Goal: Transaction & Acquisition: Purchase product/service

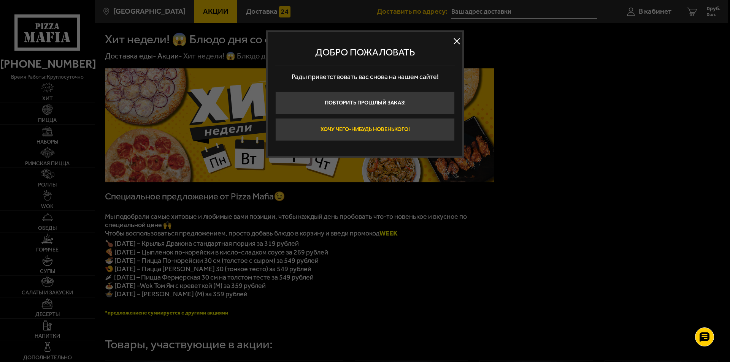
click at [399, 126] on button "Хочу чего-нибудь новенького!" at bounding box center [364, 129] width 179 height 23
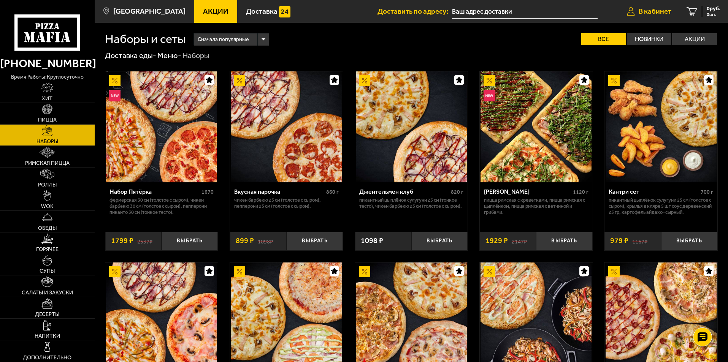
click at [653, 11] on span "В кабинет" at bounding box center [655, 11] width 33 height 7
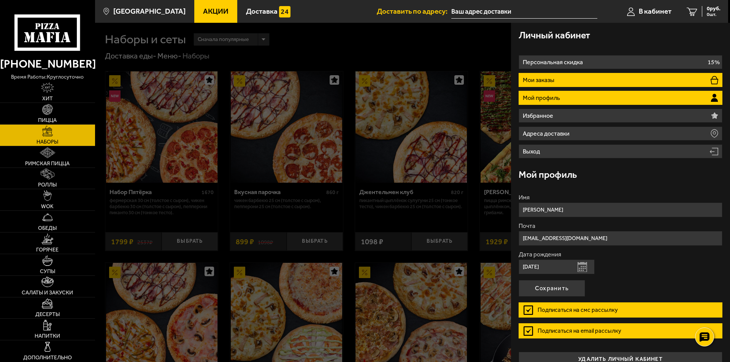
click at [549, 79] on p "Мои заказы" at bounding box center [539, 80] width 33 height 6
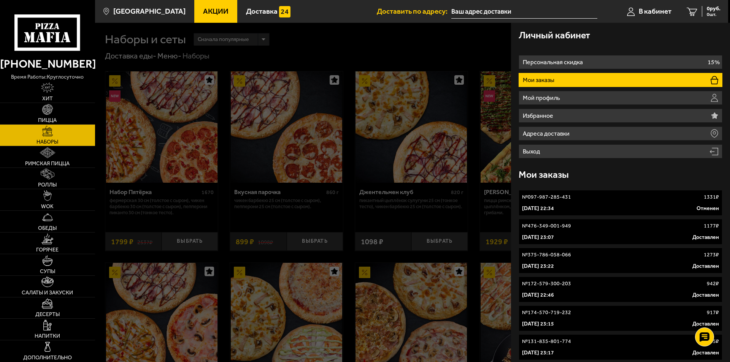
click at [541, 204] on link "№ 097-987-285-431 1331 ₽ 26 августа 2025 г. 22:34 Отменен" at bounding box center [621, 203] width 204 height 26
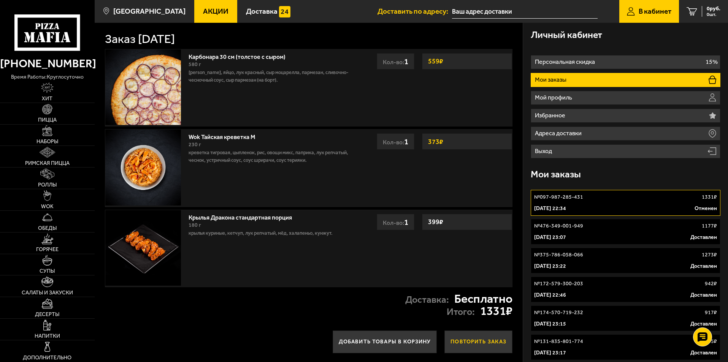
click at [467, 341] on button "Повторить заказ" at bounding box center [478, 342] width 68 height 23
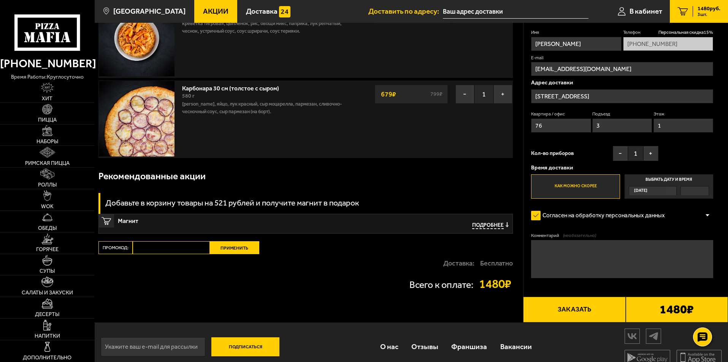
scroll to position [152, 0]
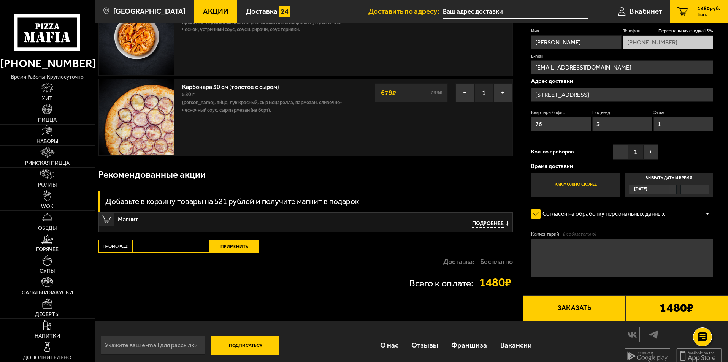
click at [152, 244] on input "Промокод:" at bounding box center [171, 246] width 77 height 13
drag, startPoint x: 152, startPoint y: 244, endPoint x: 152, endPoint y: 287, distance: 43.0
click at [152, 287] on div "Всего к оплате: 1480 ₽" at bounding box center [305, 283] width 414 height 12
paste input "WEEK"
type input "WEEK"
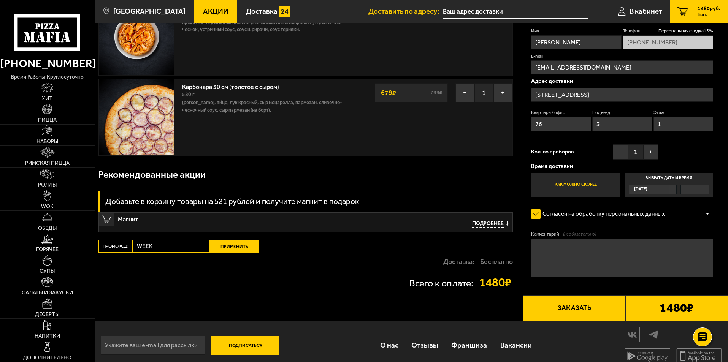
click at [233, 247] on button "Применить" at bounding box center [234, 246] width 49 height 13
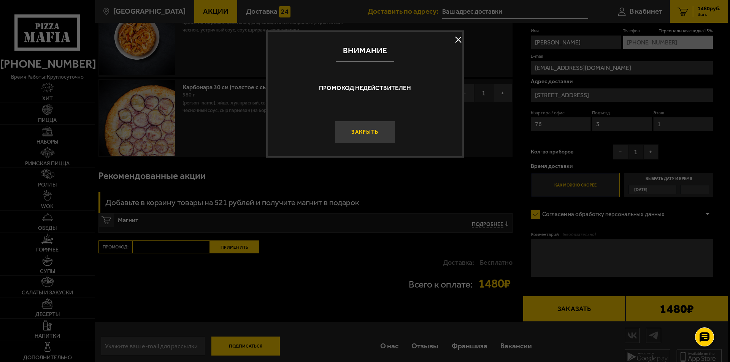
click at [366, 132] on button "Закрыть" at bounding box center [365, 132] width 61 height 23
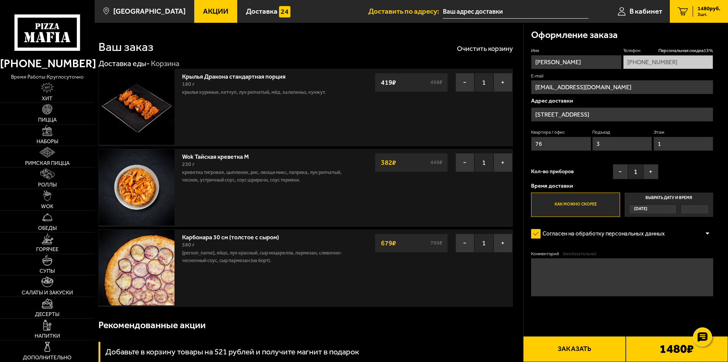
scroll to position [0, 0]
